Goal: Task Accomplishment & Management: Complete application form

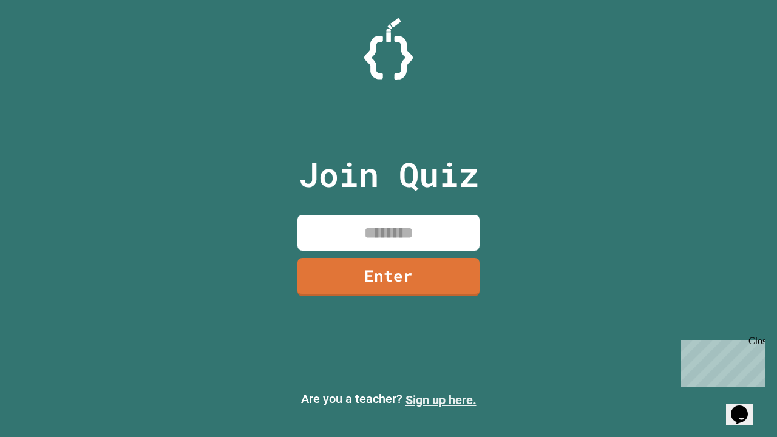
click at [441, 400] on link "Sign up here." at bounding box center [441, 400] width 71 height 15
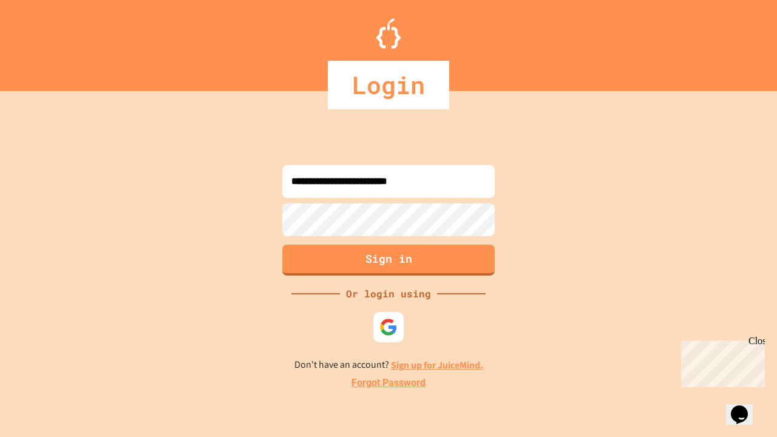
type input "**********"
